Goal: Transaction & Acquisition: Purchase product/service

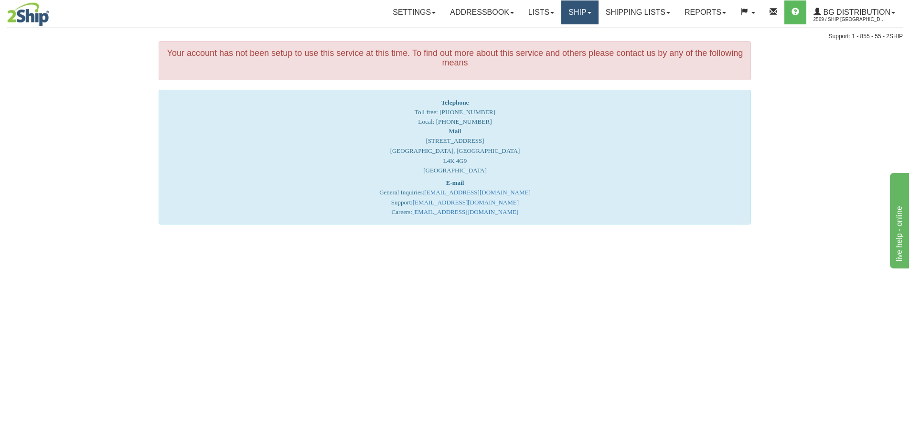
click at [572, 12] on link "Ship" at bounding box center [579, 12] width 37 height 24
click at [560, 38] on link "Ship Screen" at bounding box center [560, 33] width 75 height 12
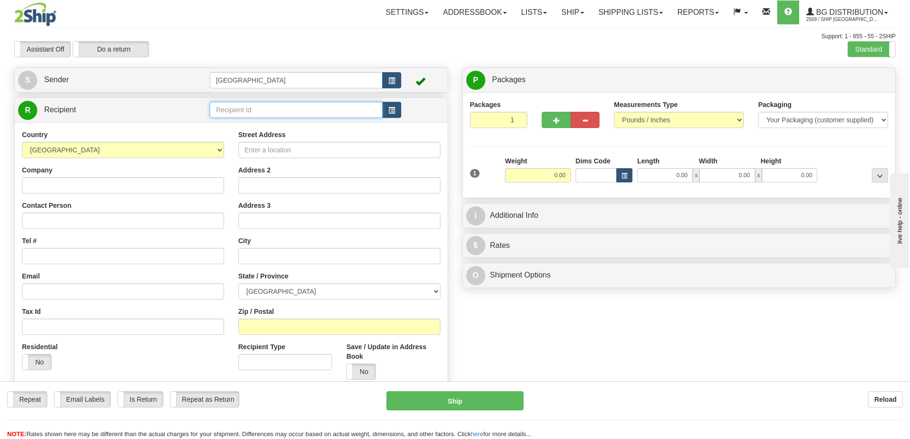
click at [237, 109] on input "text" at bounding box center [296, 110] width 173 height 16
click at [227, 126] on div "80120" at bounding box center [295, 124] width 164 height 11
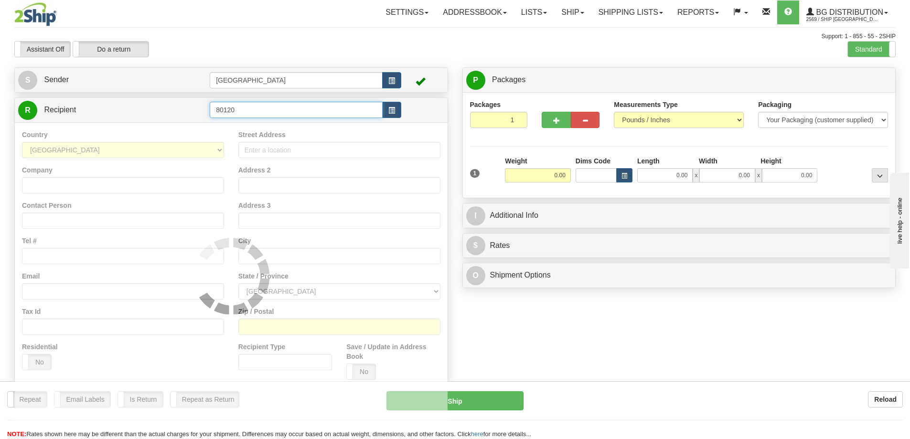
type input "80120"
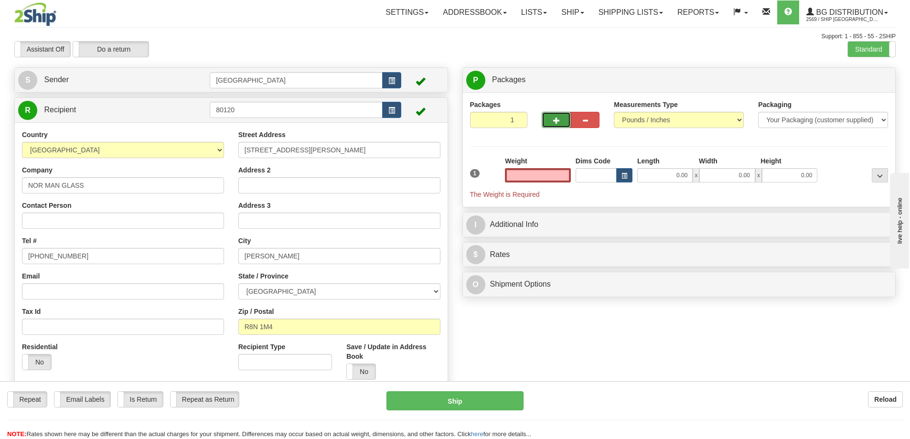
type input "0.00"
click at [555, 117] on span "button" at bounding box center [556, 120] width 7 height 6
type input "3"
click at [871, 81] on span "Package Level" at bounding box center [868, 80] width 38 height 7
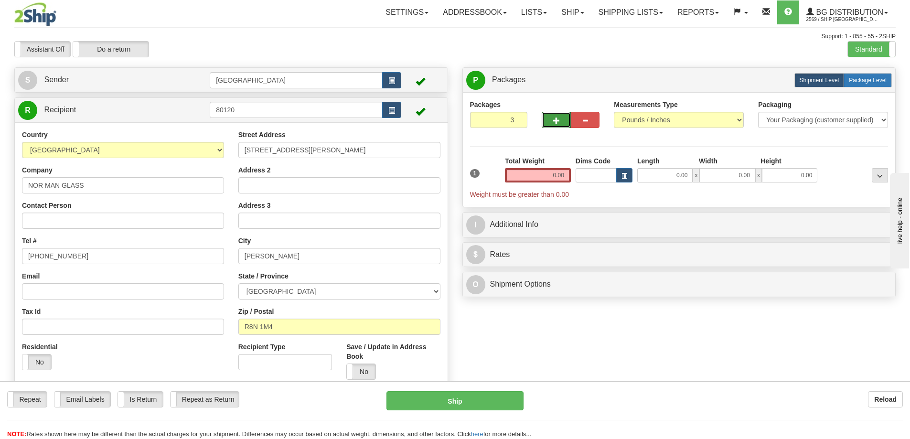
radio input "true"
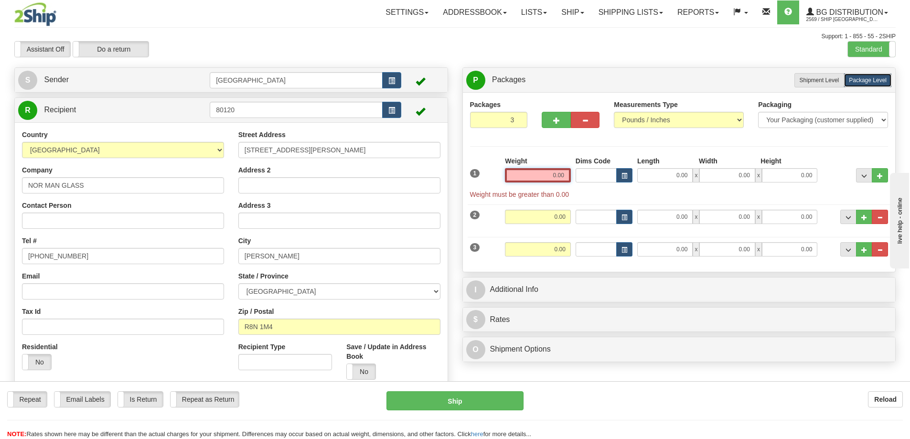
click at [567, 172] on input "0.00" at bounding box center [538, 175] width 66 height 14
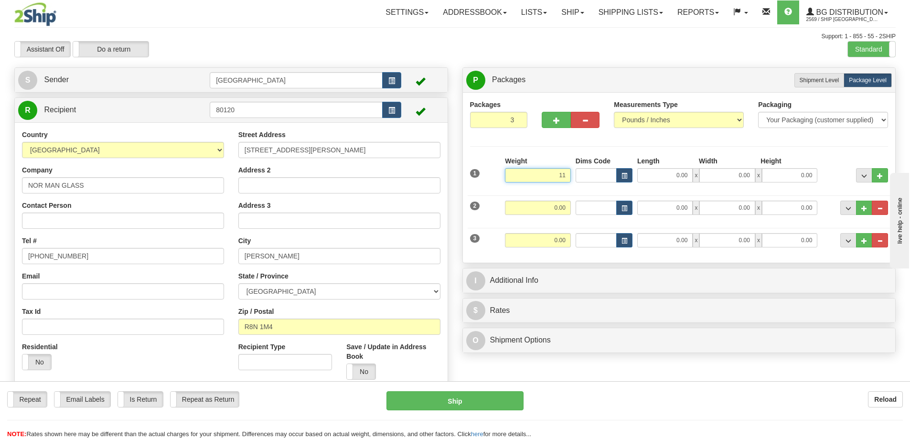
type input "11.00"
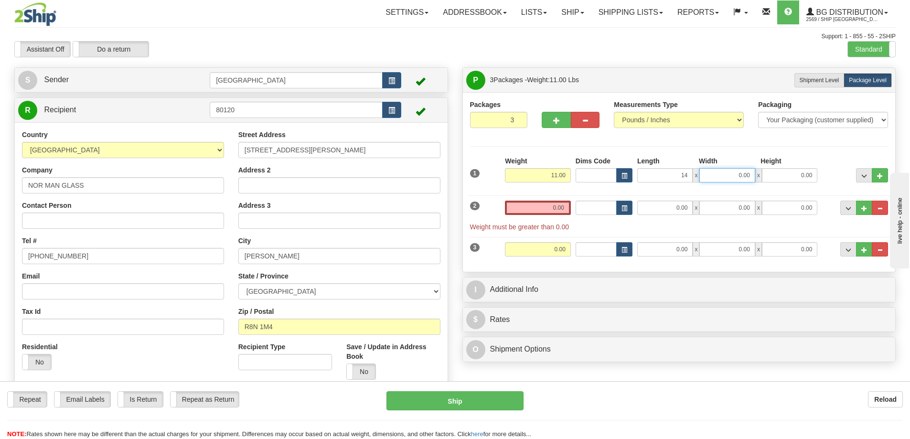
type input "14.00"
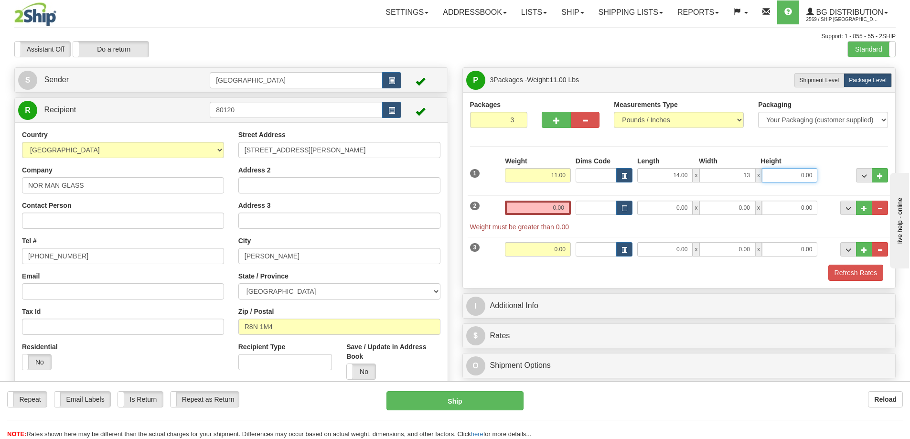
type input "13.00"
type input "9.00"
click at [565, 209] on input "0.00" at bounding box center [538, 208] width 66 height 14
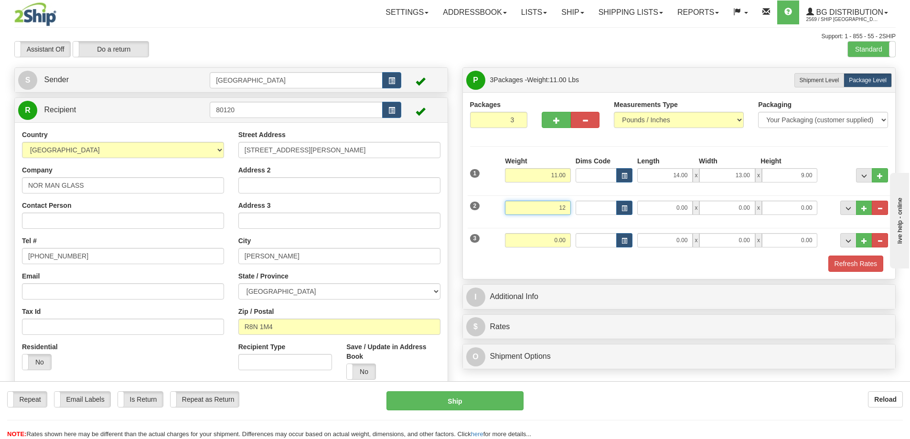
type input "12.00"
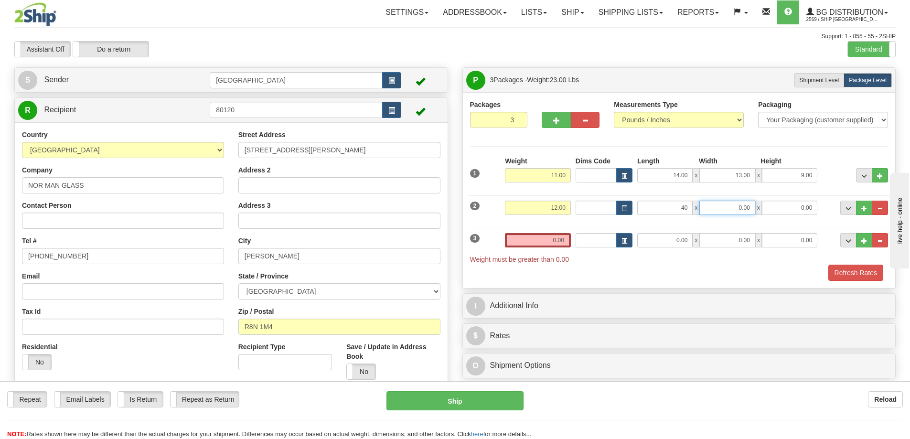
type input "40.00"
type input "11.00"
type input "6.00"
click at [566, 243] on input "0.00" at bounding box center [538, 240] width 66 height 14
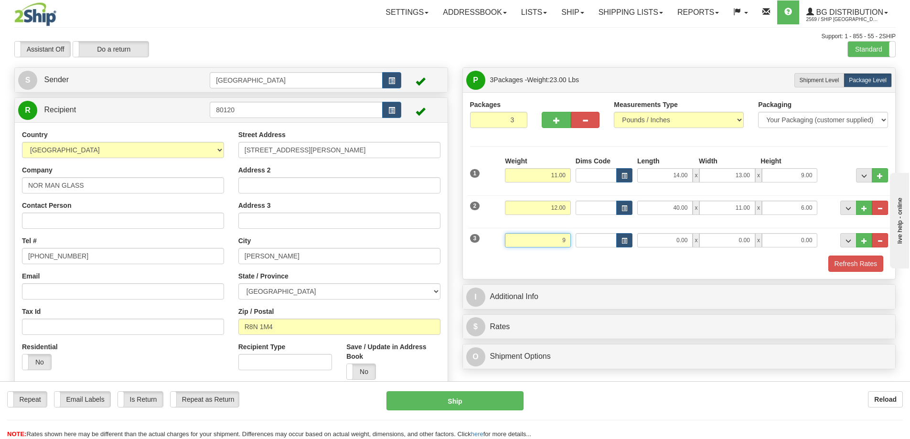
type input "9.00"
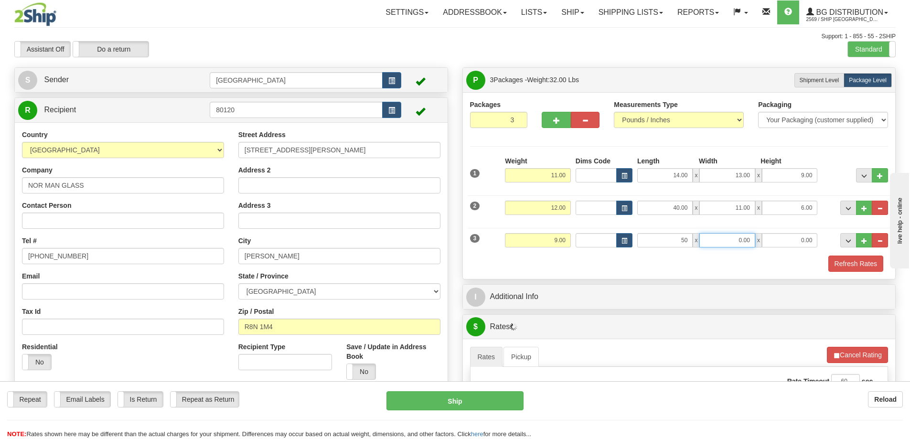
type input "50.00"
type input "8.00"
type input "5.00"
click at [845, 260] on button "Refresh Rates" at bounding box center [855, 264] width 55 height 16
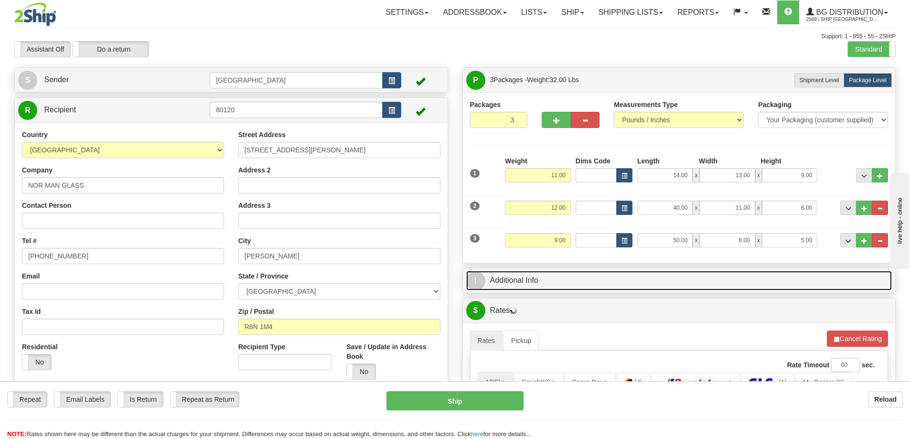
click at [633, 283] on link "I Additional Info" at bounding box center [679, 281] width 426 height 20
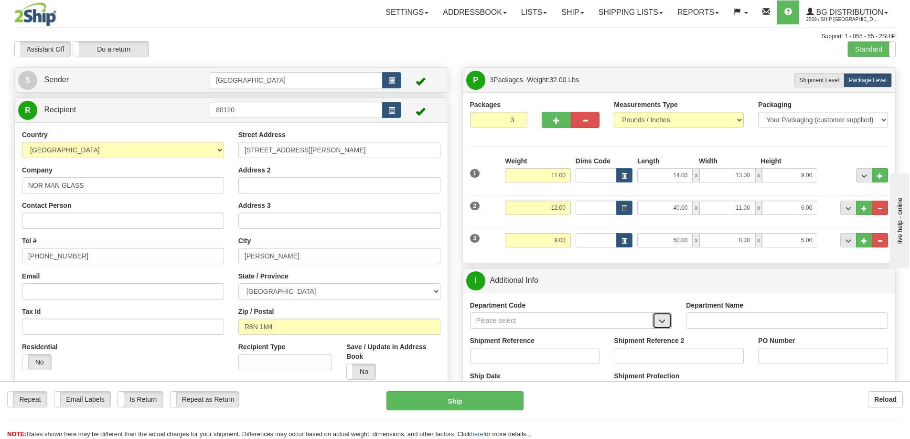
click at [662, 320] on span "button" at bounding box center [662, 321] width 7 height 6
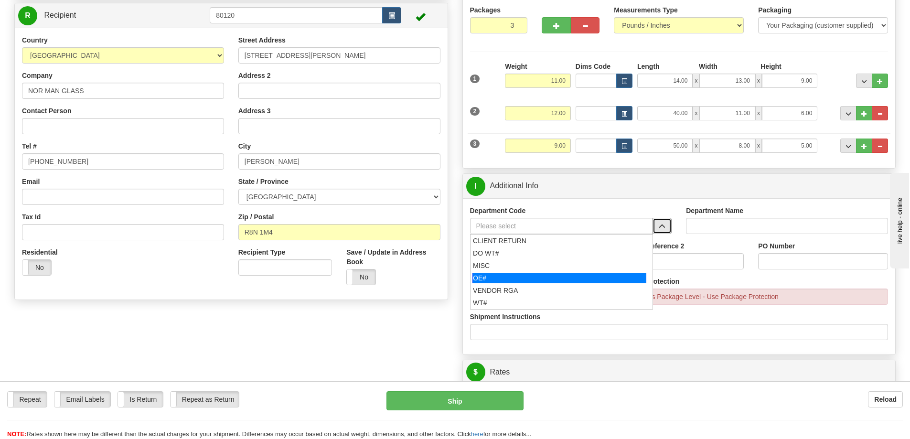
scroll to position [96, 0]
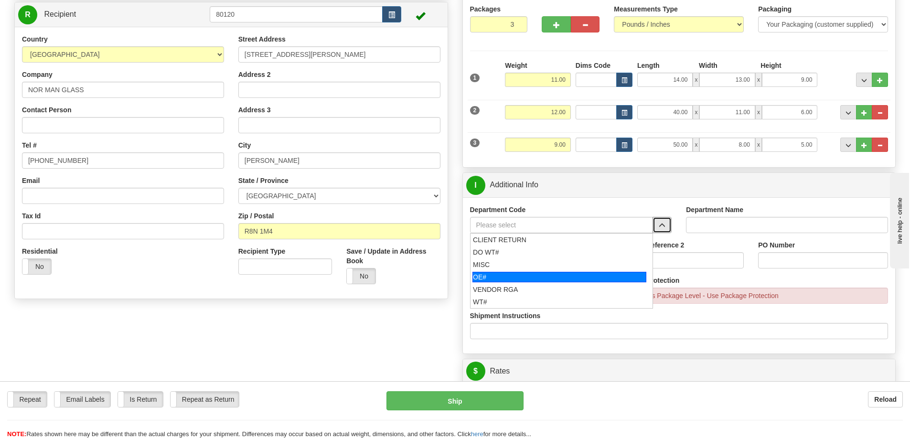
click at [543, 276] on div "OE#" at bounding box center [559, 277] width 174 height 11
type input "OE#"
type input "ORDERS"
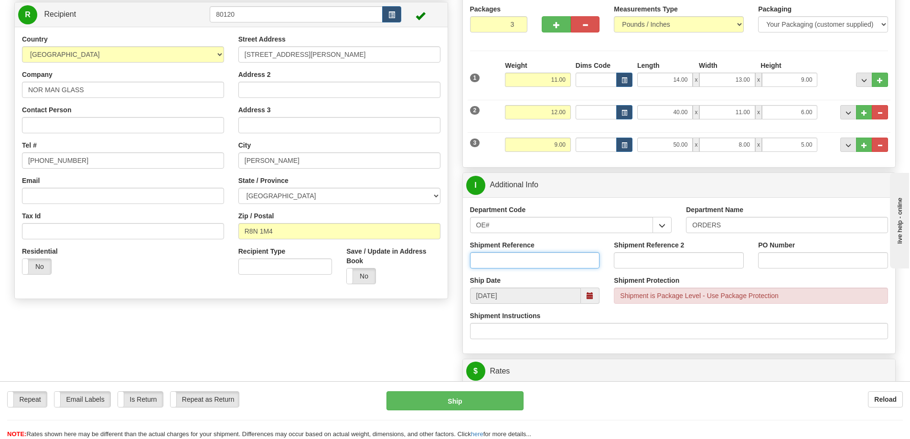
click at [566, 253] on input "Shipment Reference" at bounding box center [535, 260] width 130 height 16
type input "90040124-00 90040193-00"
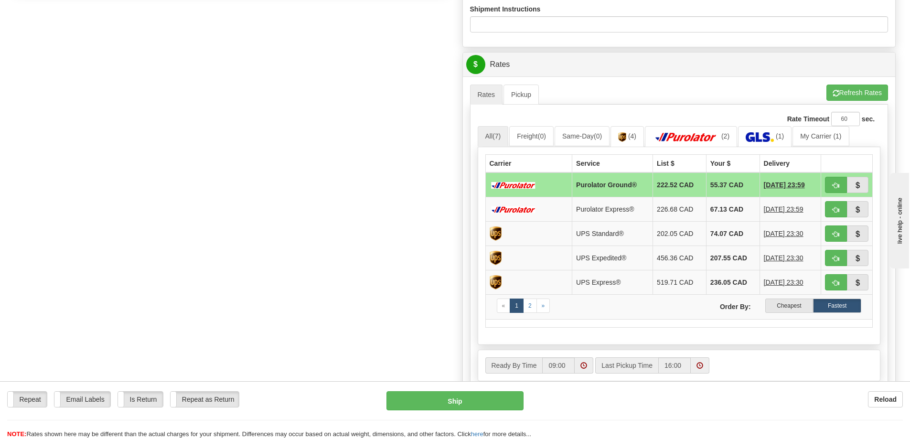
scroll to position [430, 0]
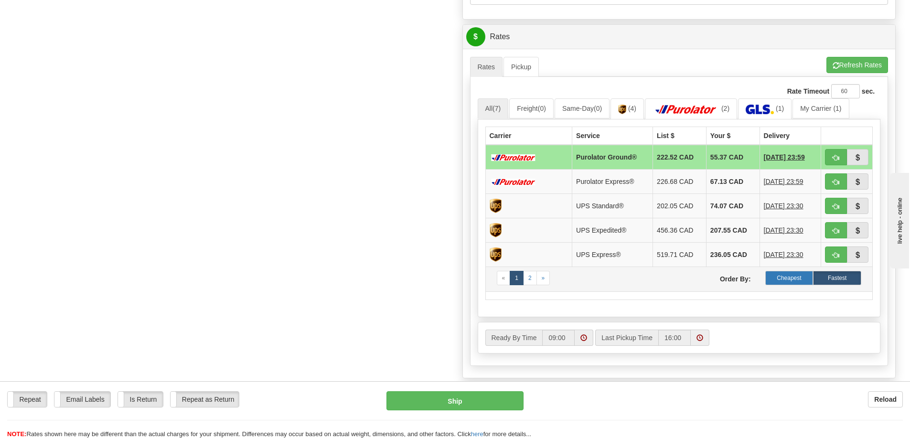
type input "250363 / F25-064"
click at [789, 277] on label "Cheapest" at bounding box center [789, 278] width 48 height 14
click at [858, 158] on span "button" at bounding box center [857, 158] width 7 height 6
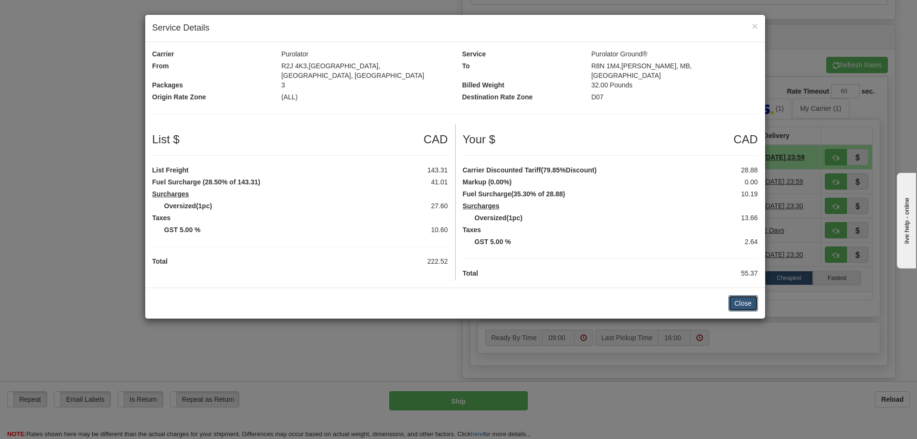
click at [740, 296] on button "Close" at bounding box center [743, 303] width 30 height 16
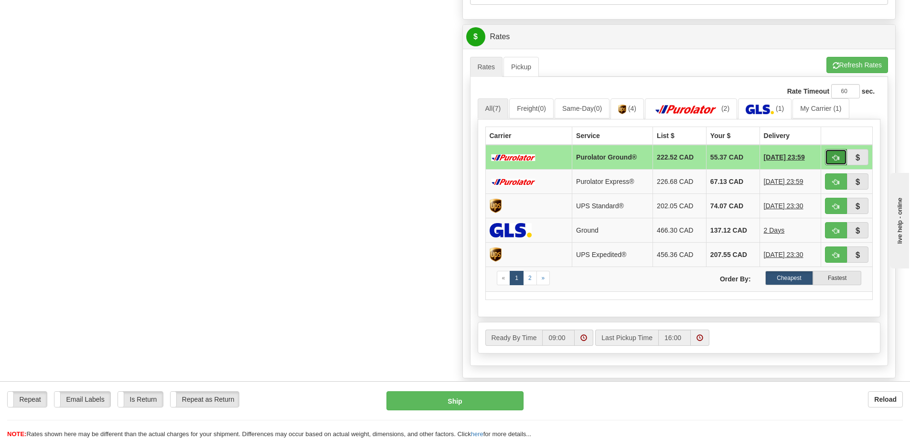
click at [833, 156] on span "button" at bounding box center [835, 158] width 7 height 6
type input "260"
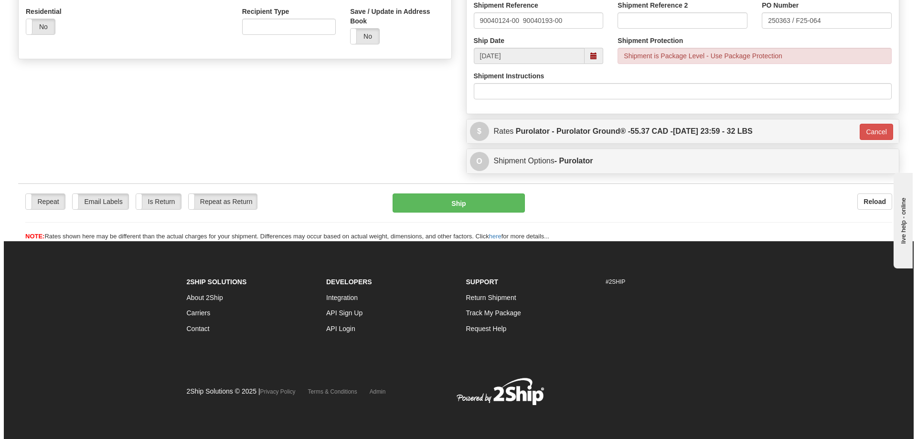
scroll to position [336, 0]
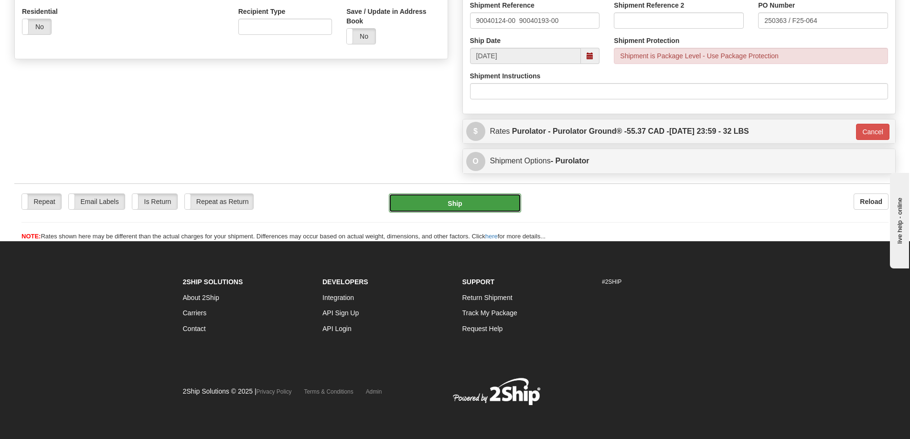
click at [459, 202] on button "Ship" at bounding box center [455, 202] width 132 height 19
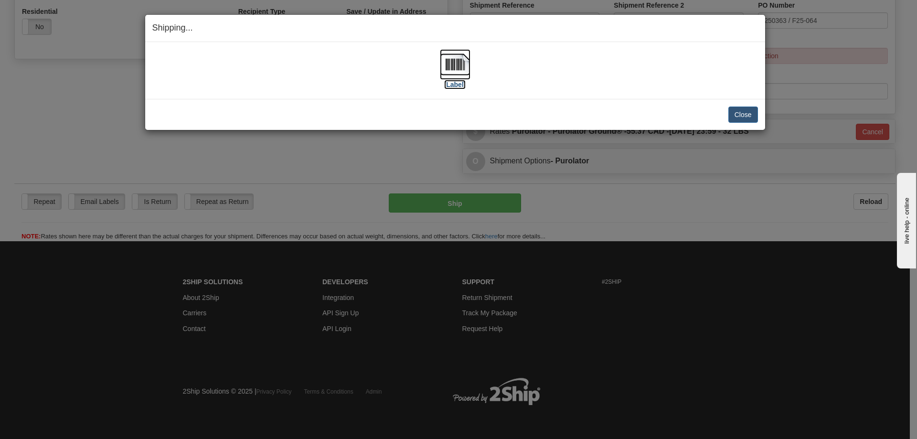
click at [458, 85] on label "[Label]" at bounding box center [455, 85] width 22 height 10
click at [745, 115] on button "Close" at bounding box center [743, 115] width 30 height 16
